Goal: Task Accomplishment & Management: Complete application form

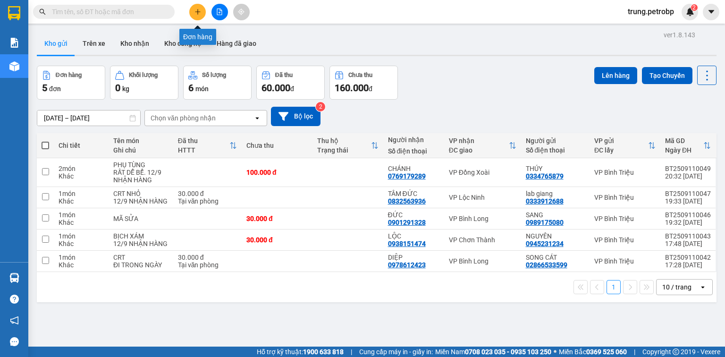
click at [196, 9] on icon "plus" at bounding box center [198, 12] width 7 height 7
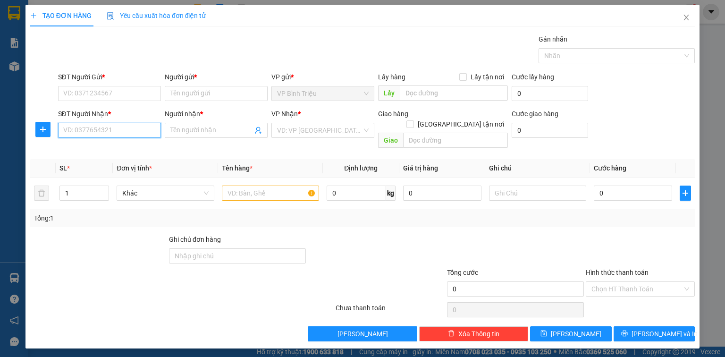
click at [77, 133] on input "SĐT Người Nhận *" at bounding box center [109, 130] width 103 height 15
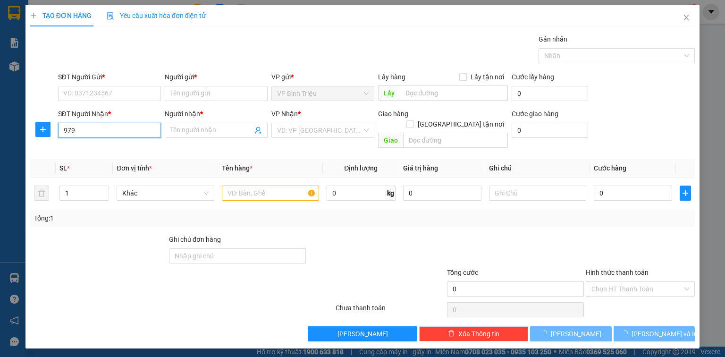
click at [81, 131] on input "979" at bounding box center [109, 130] width 103 height 15
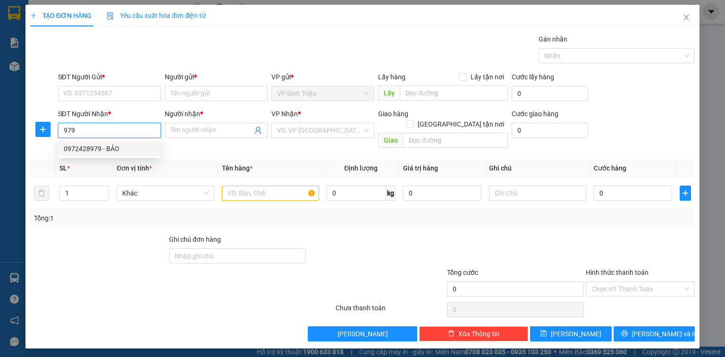
click at [115, 151] on div "0972428979 - BẢO" at bounding box center [110, 149] width 92 height 10
type input "0972428979"
type input "BẢO"
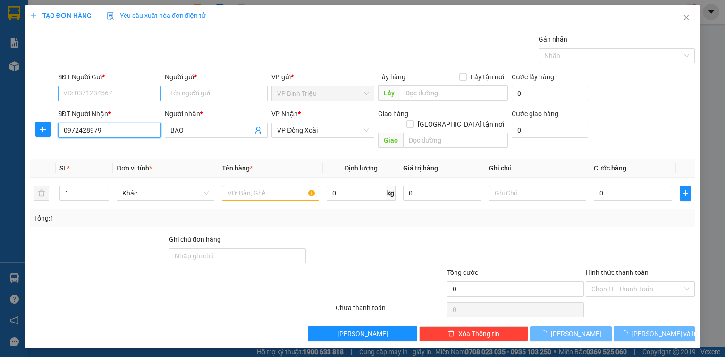
type input "0972428979"
type input "30.000"
click at [110, 94] on input "SĐT Người Gửi *" at bounding box center [109, 93] width 103 height 15
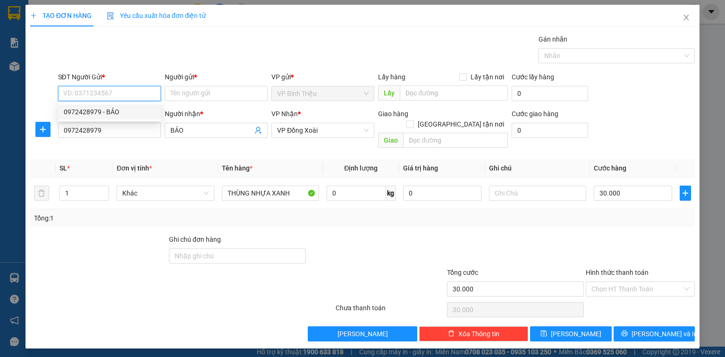
click at [119, 114] on div "0972428979 - BẢO" at bounding box center [110, 112] width 92 height 10
type input "0972428979"
type input "BẢO"
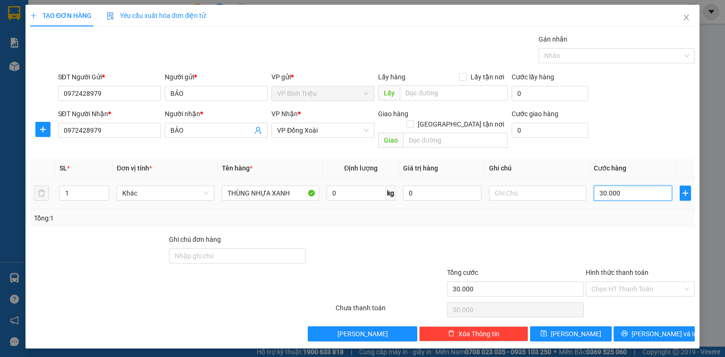
click at [636, 186] on input "30.000" at bounding box center [633, 193] width 78 height 15
type input "0"
type input "3"
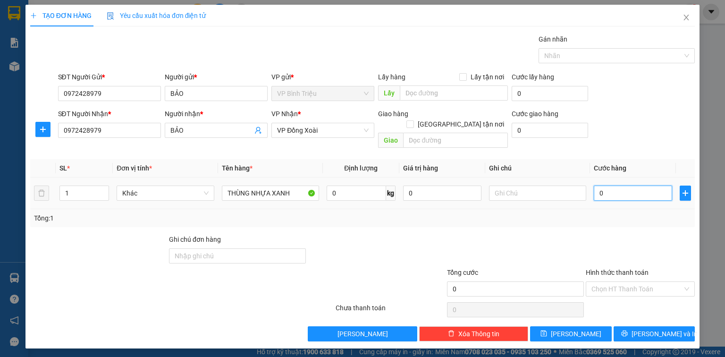
type input "3"
type input "03"
type input "30"
type input "030"
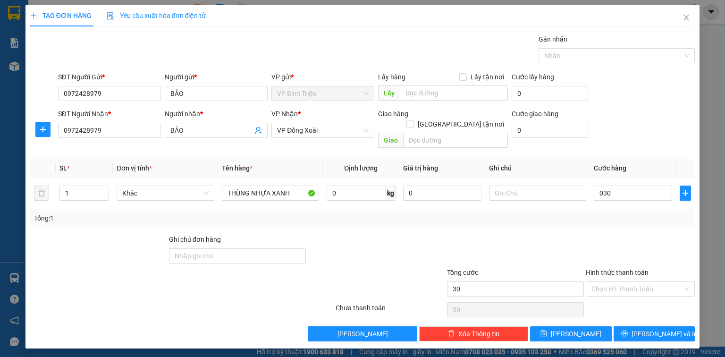
type input "30.000"
click at [675, 106] on form "SĐT Người Gửi * 0972428979 Người gửi * BẢO VP gửi * VP Bình Triệu Lấy hàng Lấy …" at bounding box center [362, 112] width 665 height 80
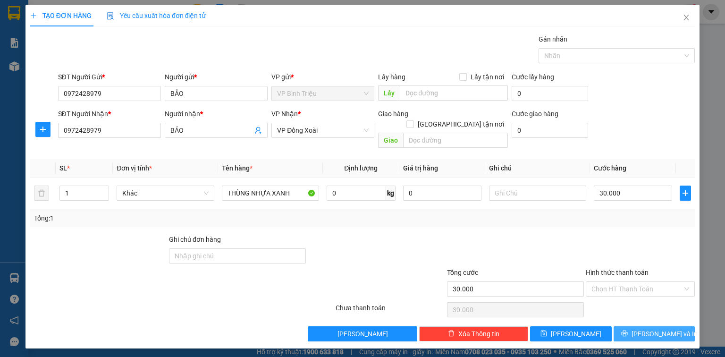
click at [653, 329] on span "[PERSON_NAME] và In" at bounding box center [665, 334] width 66 height 10
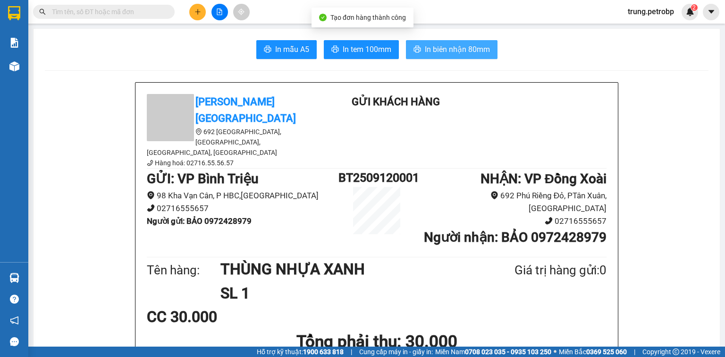
click at [447, 43] on button "In biên nhận 80mm" at bounding box center [452, 49] width 92 height 19
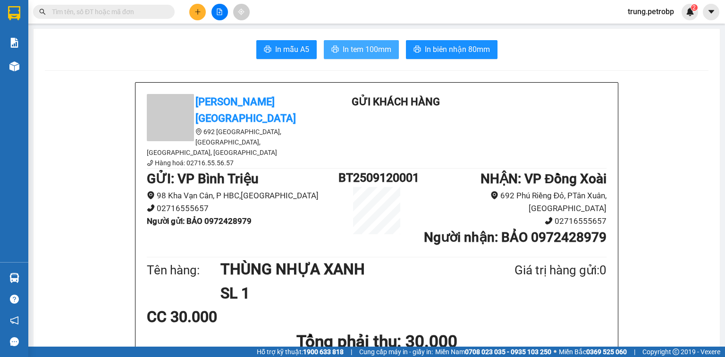
click at [357, 49] on span "In tem 100mm" at bounding box center [367, 49] width 49 height 12
